Goal: Navigation & Orientation: Find specific page/section

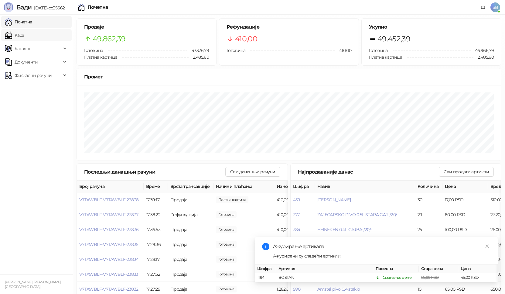
click at [17, 37] on link "Каса" at bounding box center [14, 35] width 19 height 12
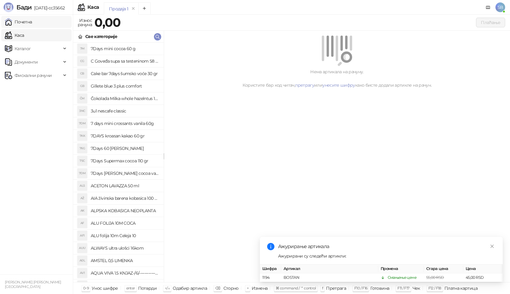
click at [21, 22] on link "Почетна" at bounding box center [18, 22] width 27 height 12
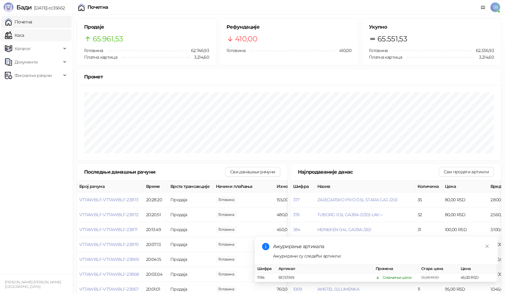
click at [22, 34] on link "Каса" at bounding box center [14, 35] width 19 height 12
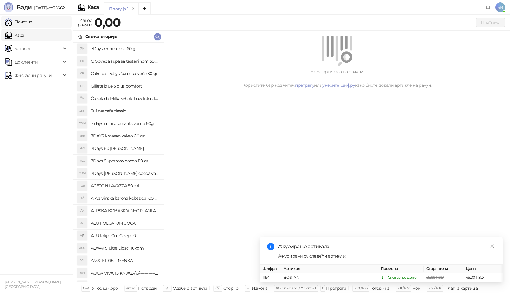
click at [25, 24] on link "Почетна" at bounding box center [18, 22] width 27 height 12
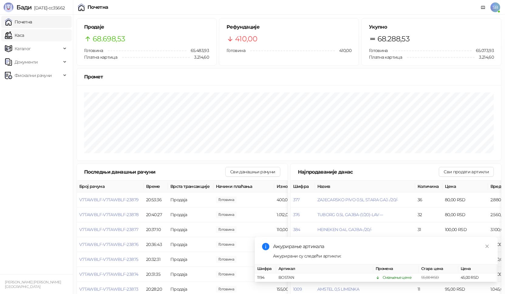
click at [18, 36] on link "Каса" at bounding box center [14, 35] width 19 height 12
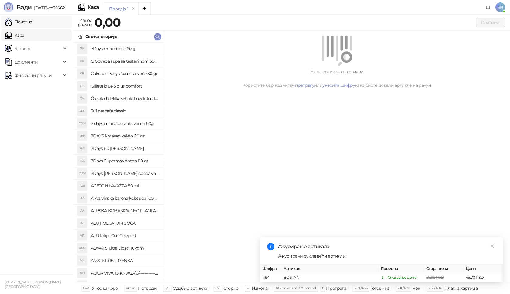
click at [28, 26] on link "Почетна" at bounding box center [18, 22] width 27 height 12
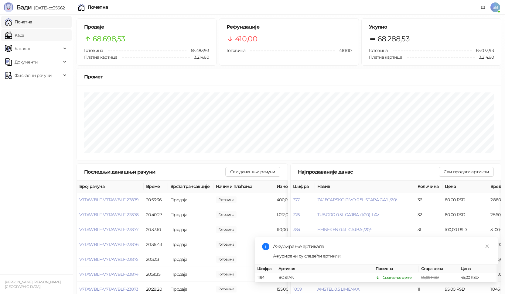
click at [21, 38] on link "Каса" at bounding box center [14, 35] width 19 height 12
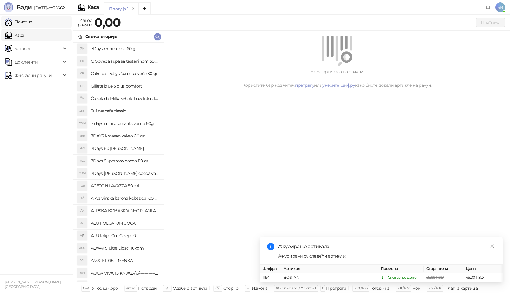
click at [29, 23] on link "Почетна" at bounding box center [18, 22] width 27 height 12
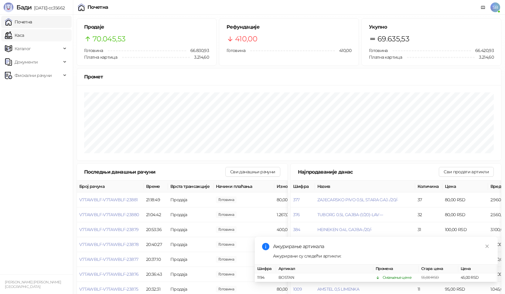
click at [24, 35] on link "Каса" at bounding box center [14, 35] width 19 height 12
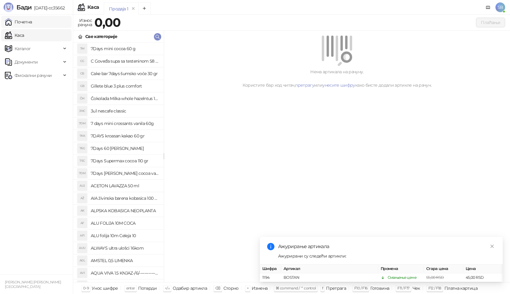
click at [32, 22] on link "Почетна" at bounding box center [18, 22] width 27 height 12
